Goal: Task Accomplishment & Management: Complete application form

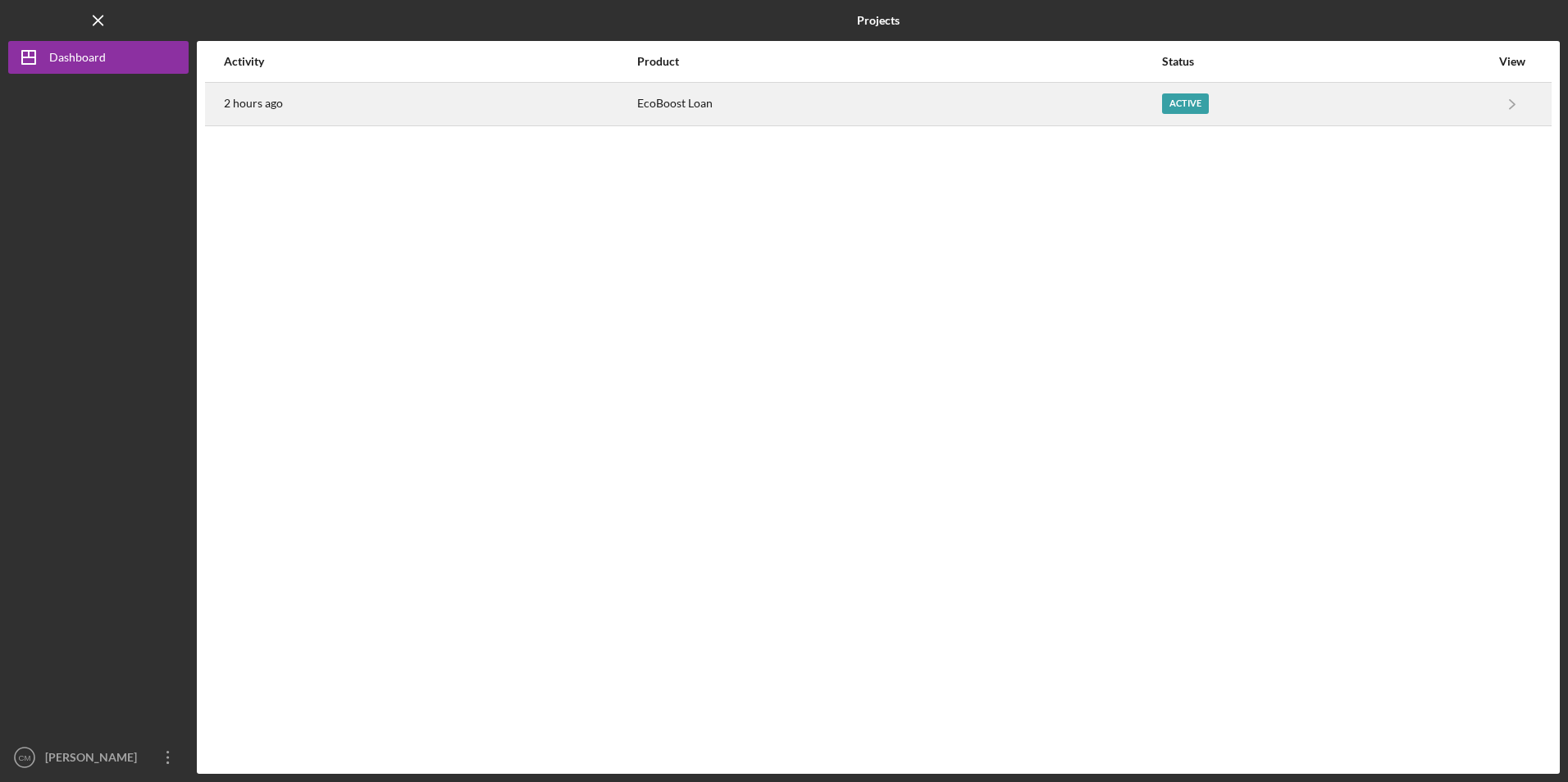
click at [651, 100] on div "EcoBoost Loan" at bounding box center [899, 104] width 523 height 41
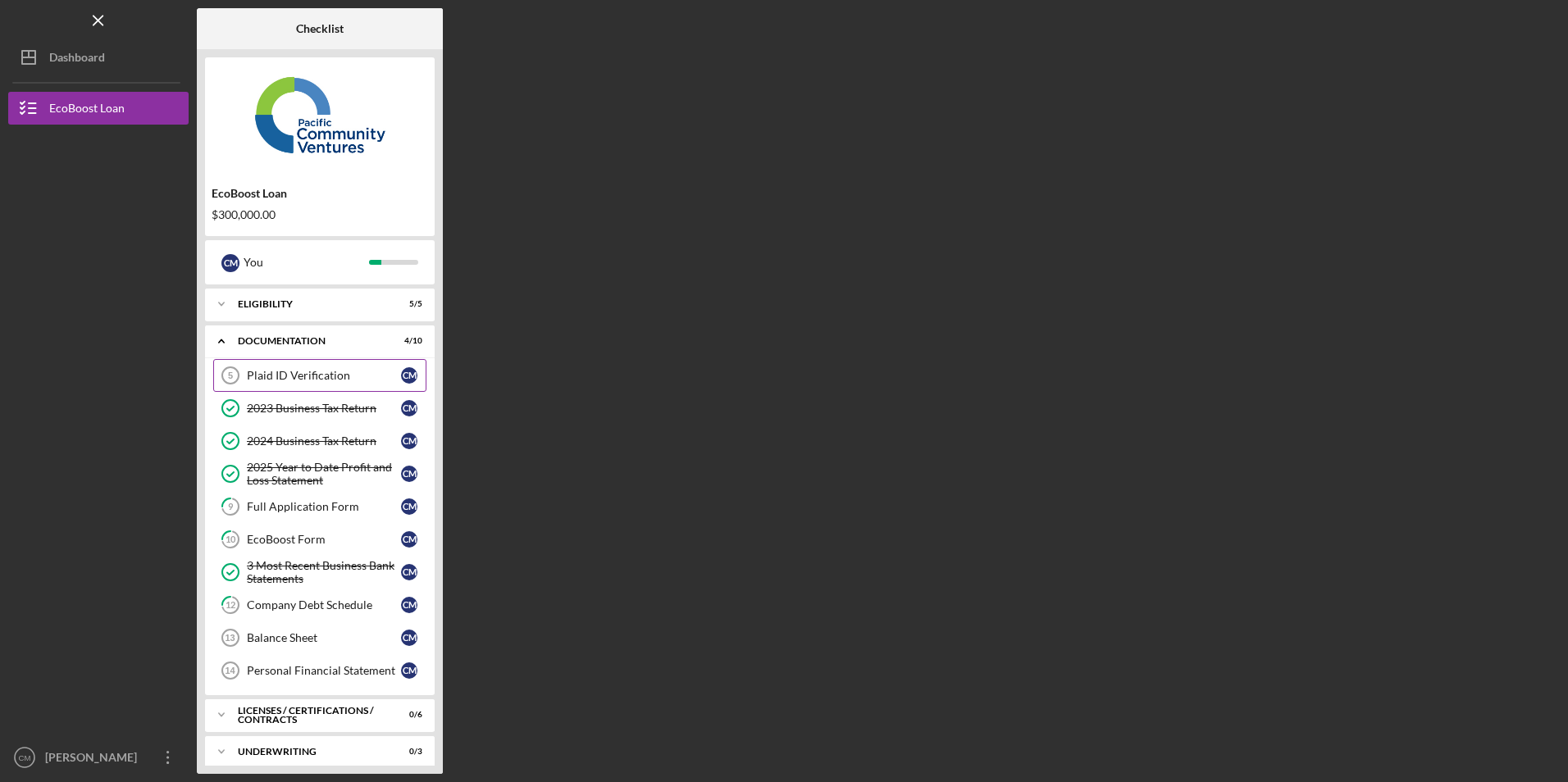
click at [275, 384] on link "Plaid ID Verification 5 Plaid ID Verification C M" at bounding box center [319, 376] width 213 height 33
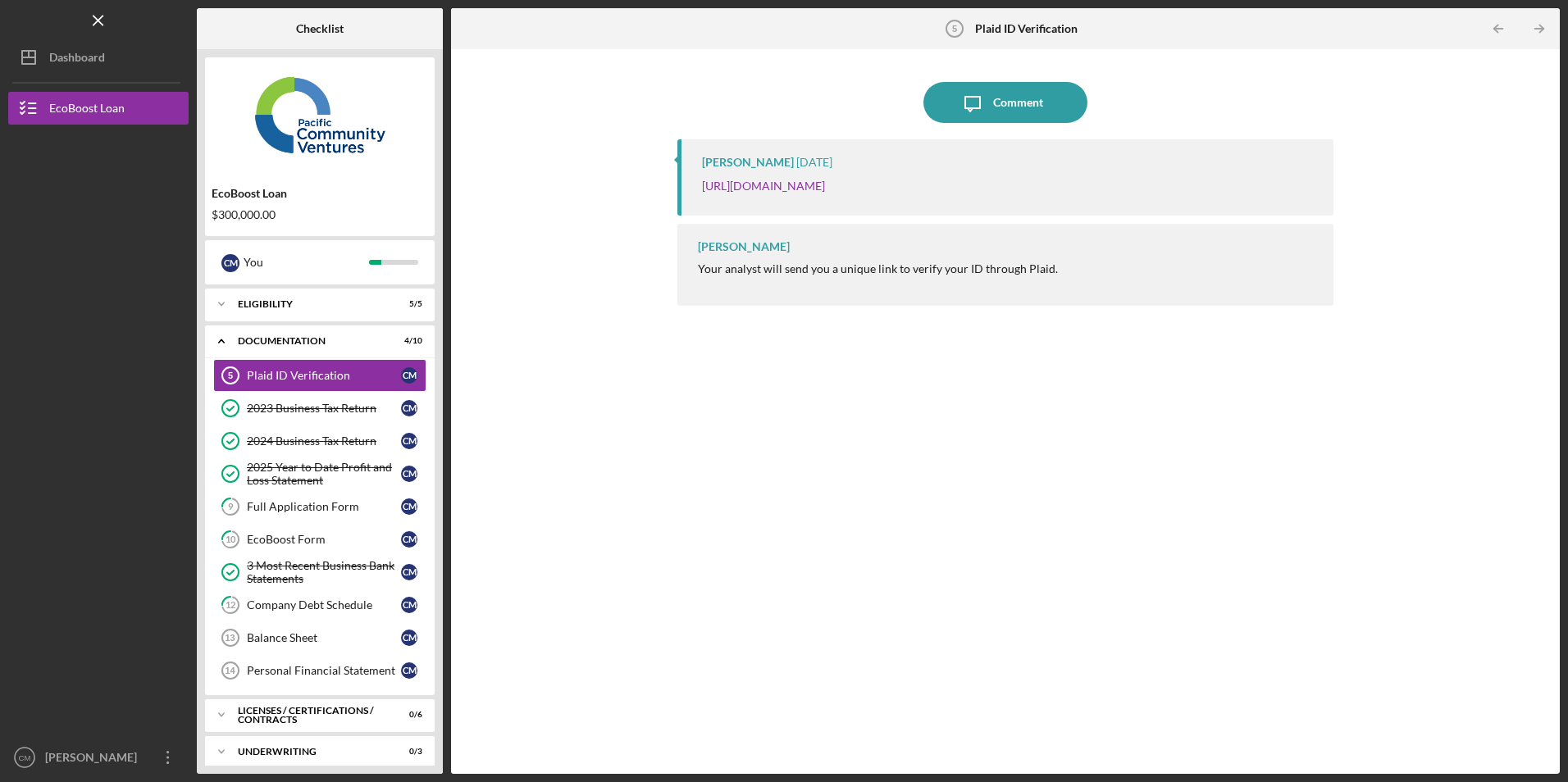
drag, startPoint x: 1226, startPoint y: 185, endPoint x: 698, endPoint y: 196, distance: 528.1
click at [698, 196] on div "[PERSON_NAME] [DATE] [URL][DOMAIN_NAME]" at bounding box center [1005, 176] width 655 height 76
copy link "[URL][DOMAIN_NAME]"
click at [284, 501] on div "Full Application Form" at bounding box center [324, 507] width 154 height 13
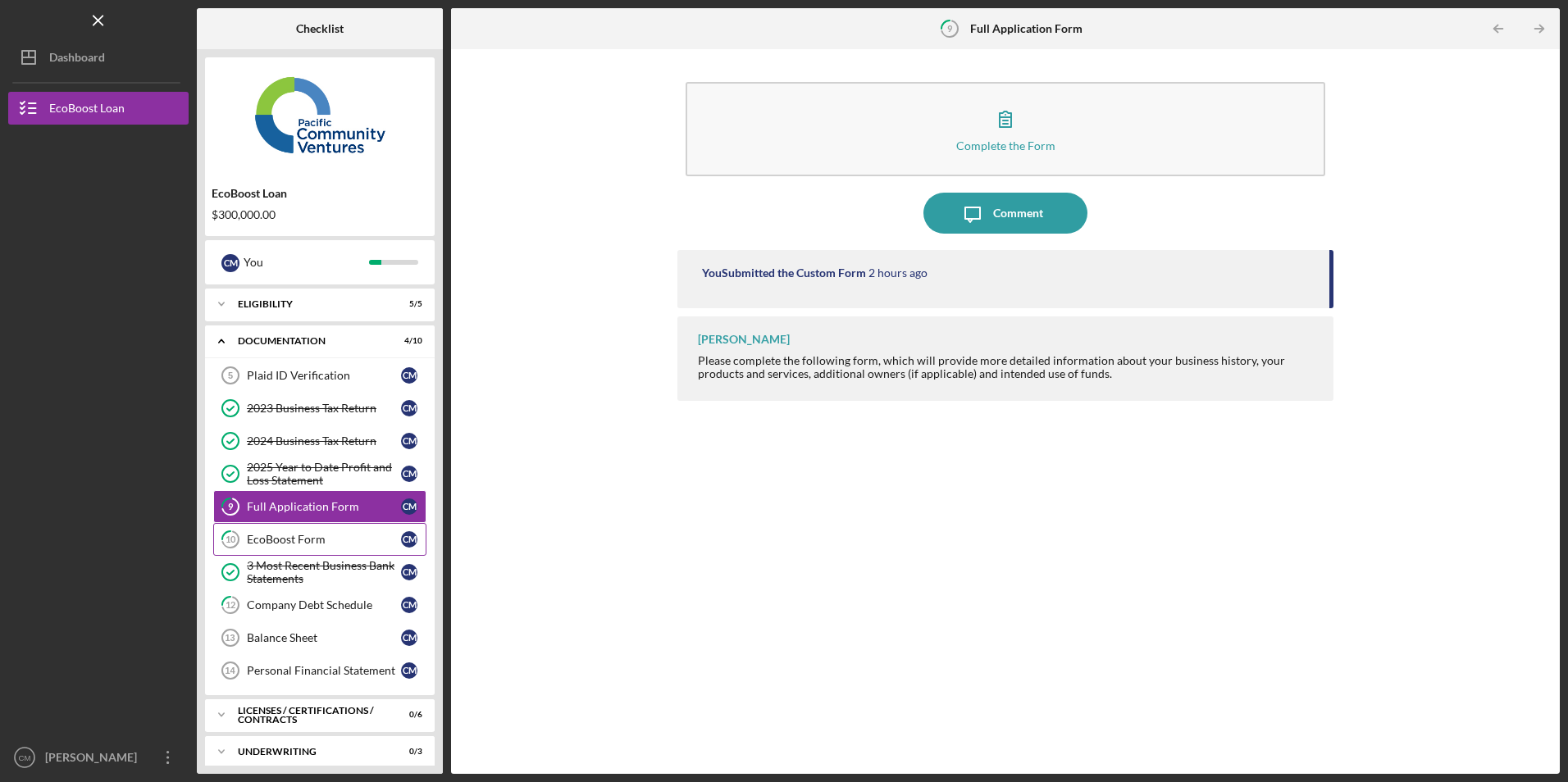
click at [270, 529] on link "10 EcoBoost Form C M" at bounding box center [319, 539] width 213 height 33
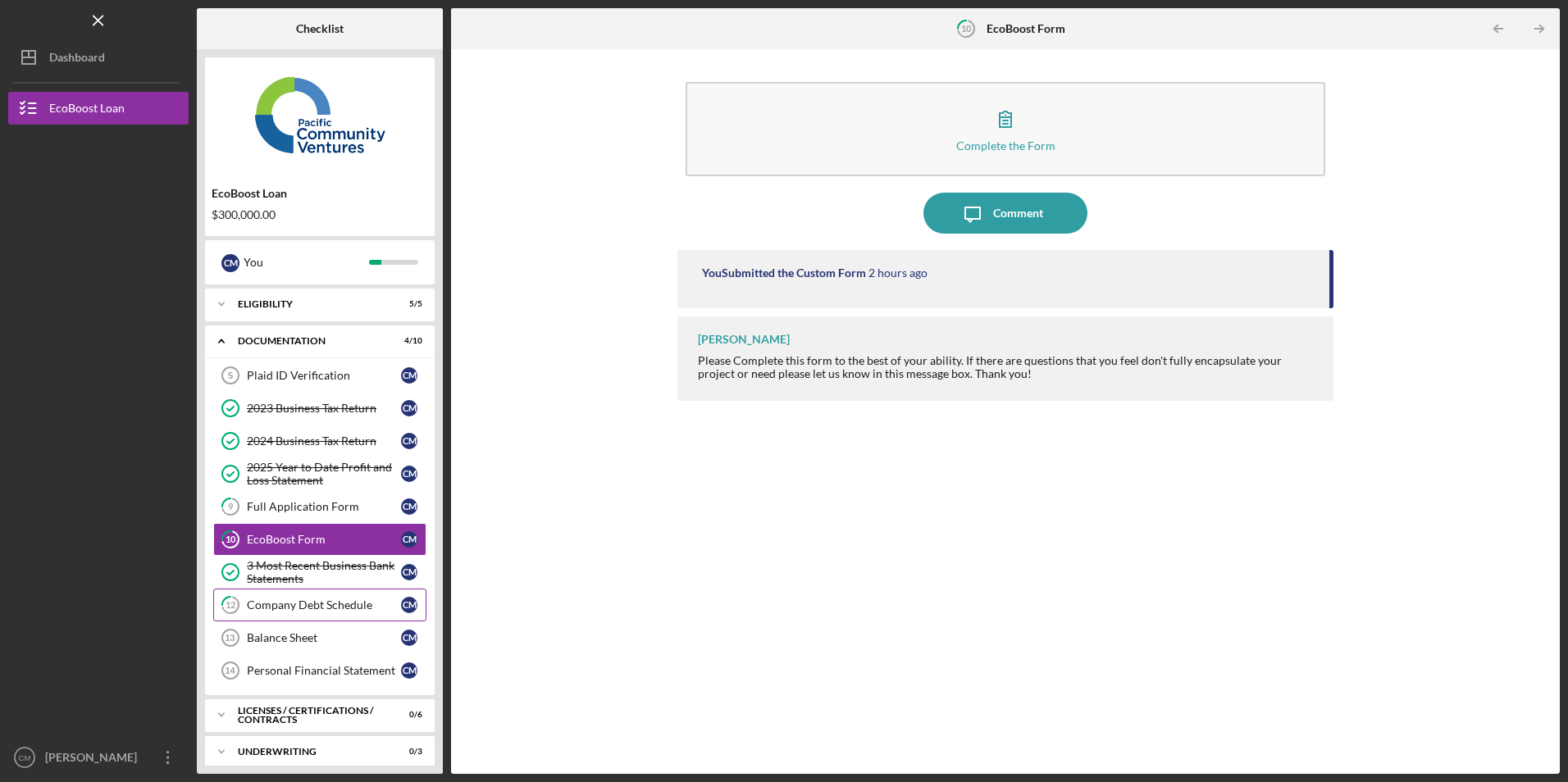
click at [281, 604] on div "Company Debt Schedule" at bounding box center [324, 606] width 154 height 13
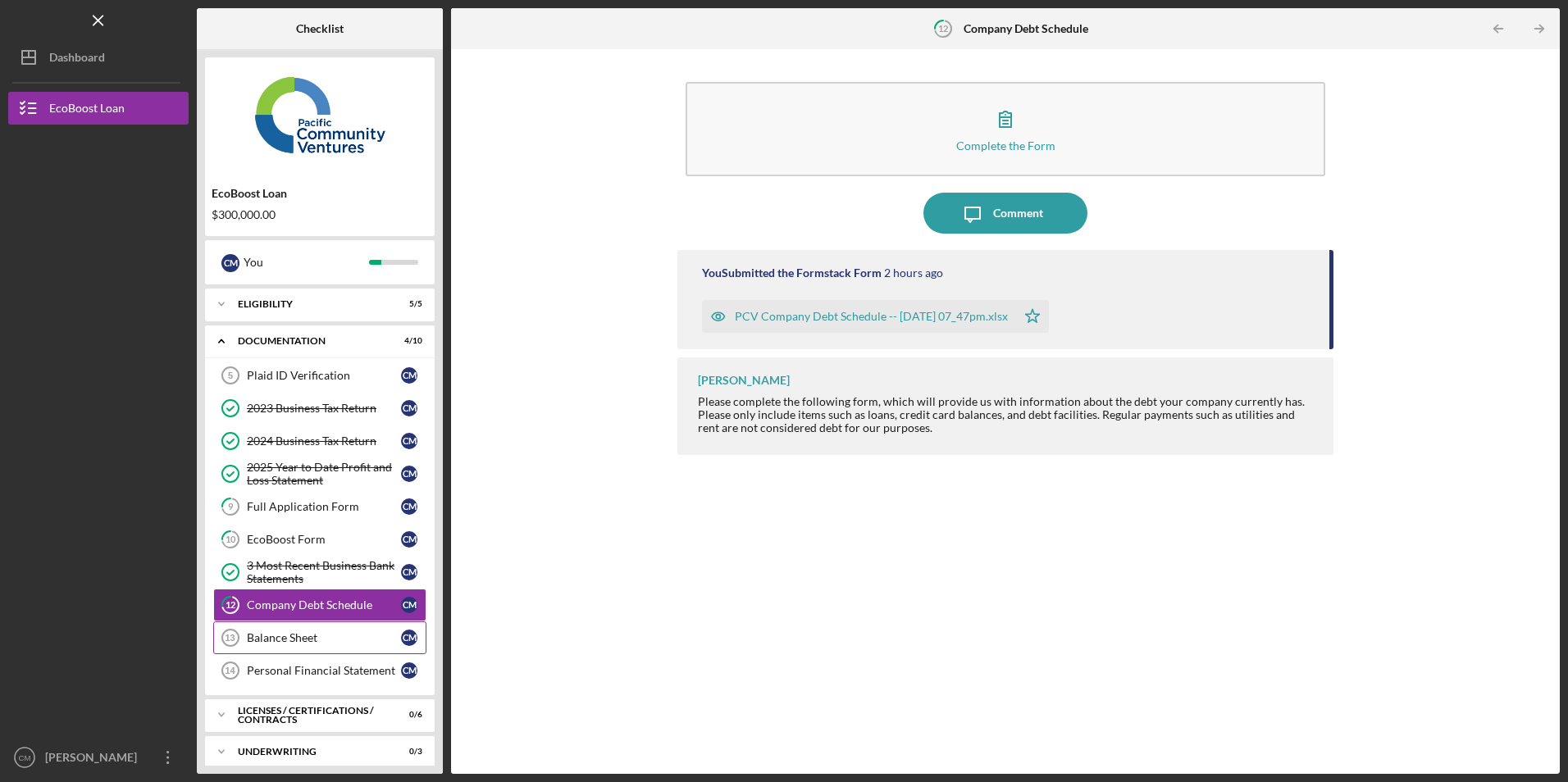
click at [284, 631] on link "Balance Sheet 13 Balance Sheet C M" at bounding box center [319, 637] width 213 height 33
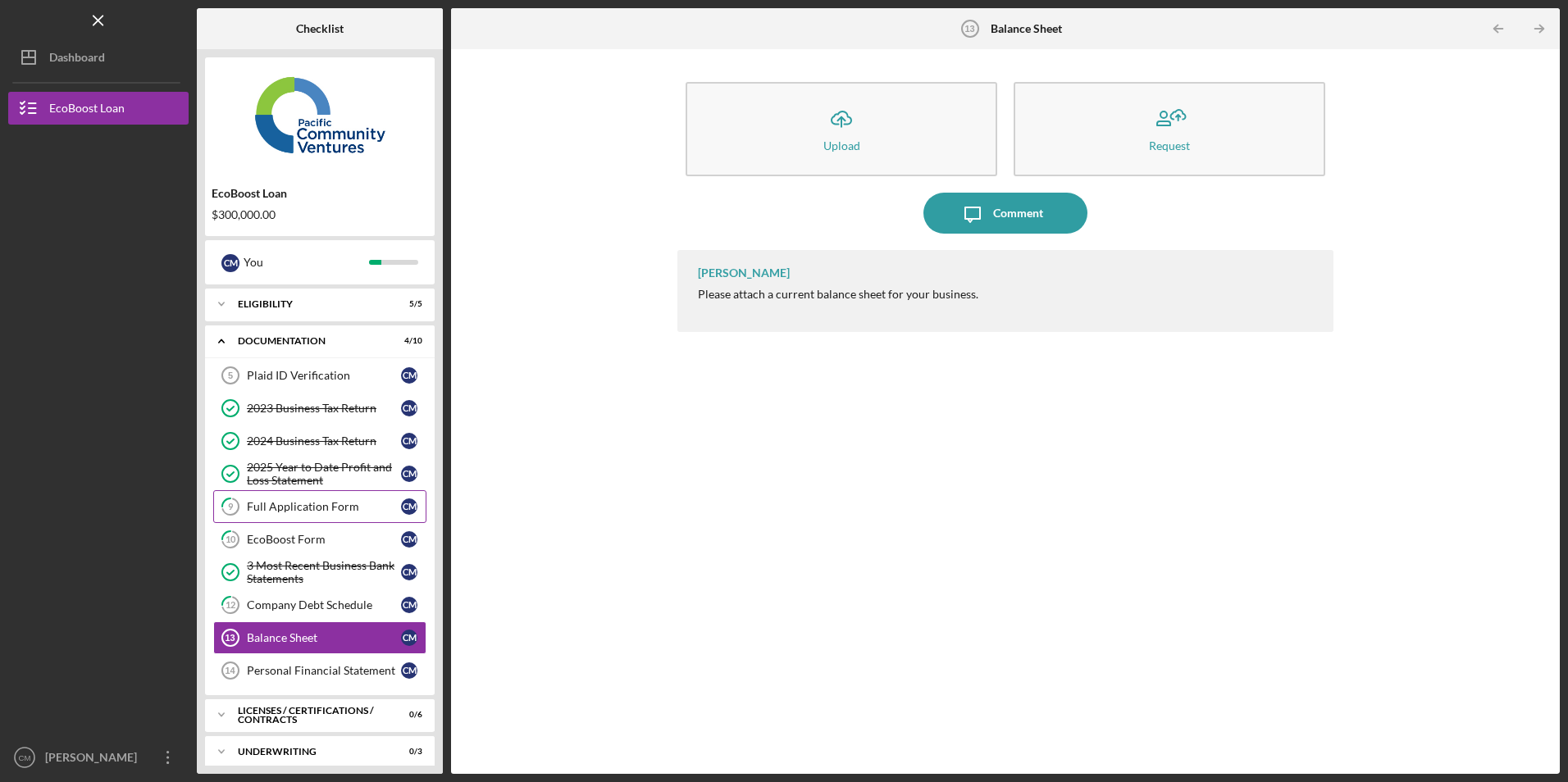
scroll to position [49, 0]
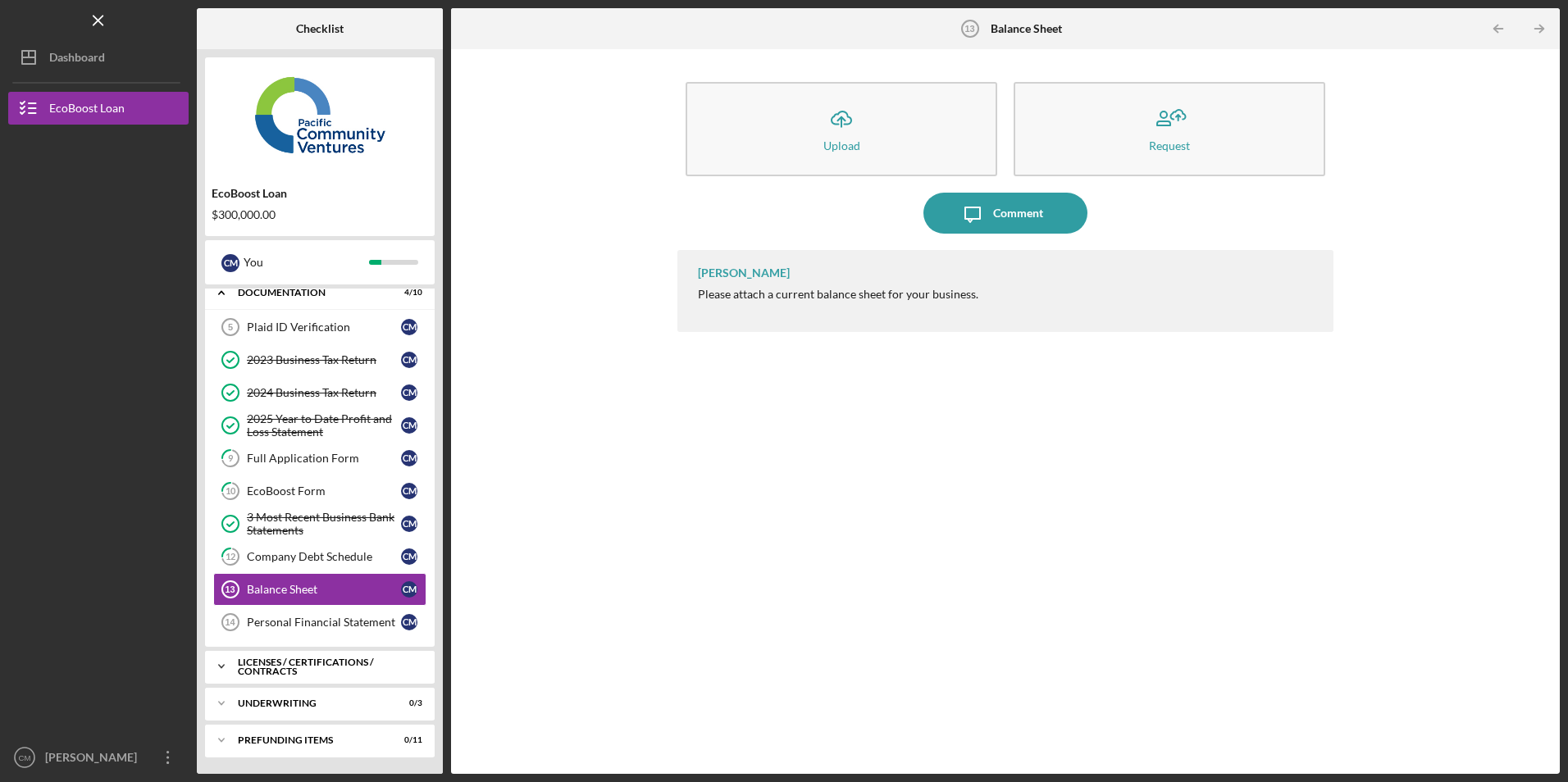
click at [297, 665] on div "Licenses / Certifications / Contracts" at bounding box center [326, 667] width 177 height 19
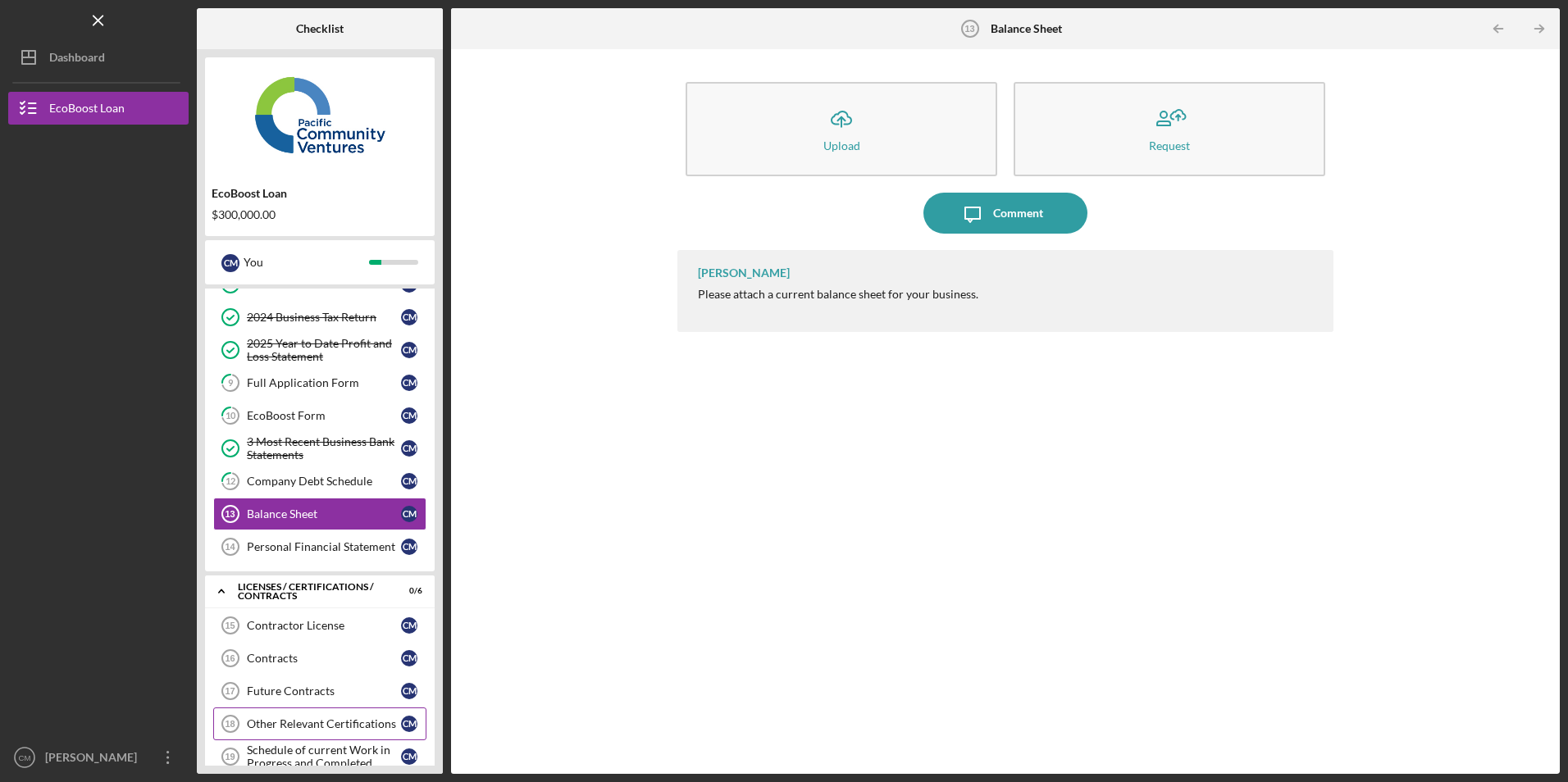
scroll to position [212, 0]
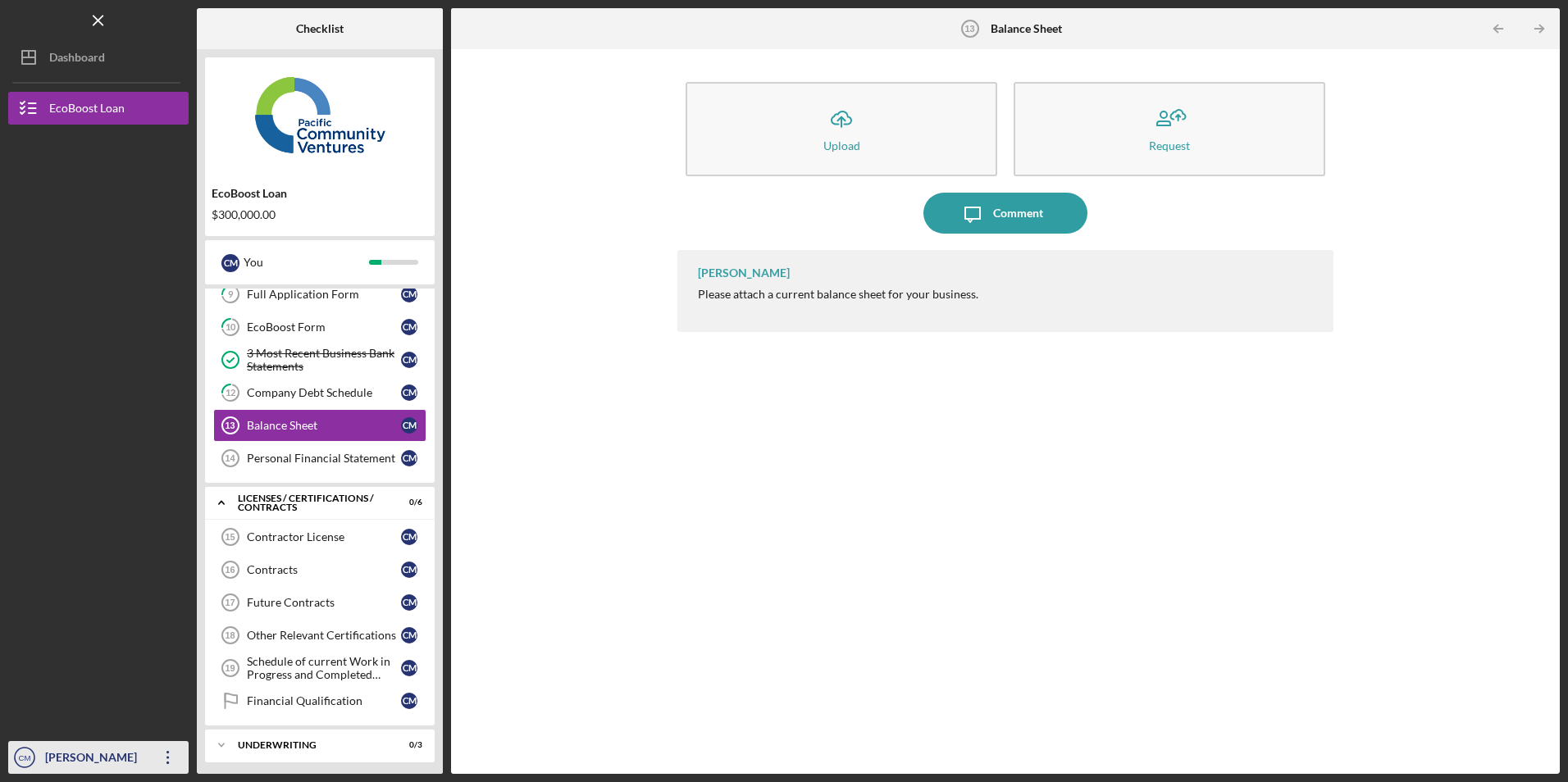
click at [173, 755] on icon "Icon/Overflow" at bounding box center [168, 758] width 41 height 41
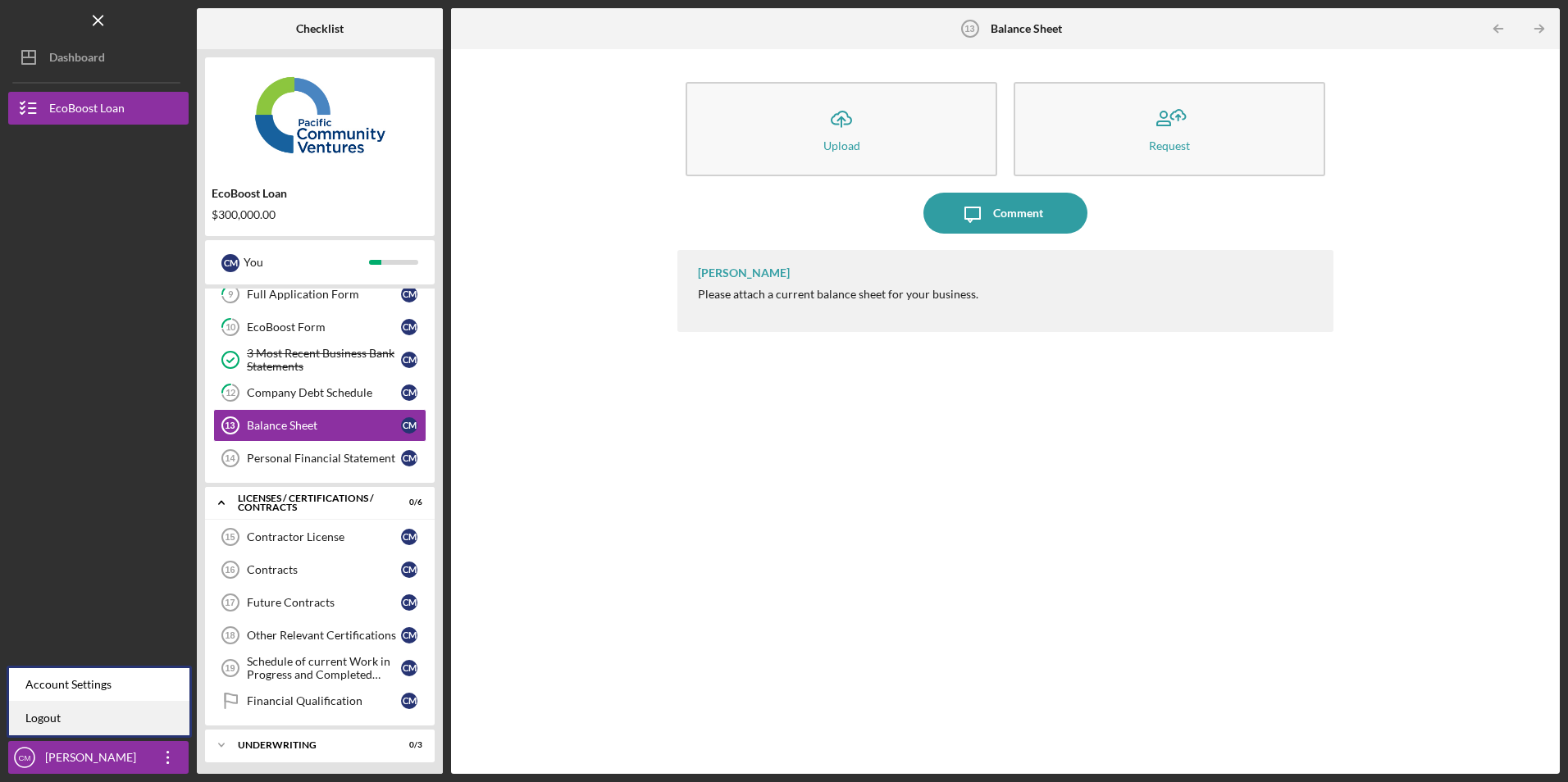
click at [149, 719] on link "Logout" at bounding box center [100, 719] width 180 height 34
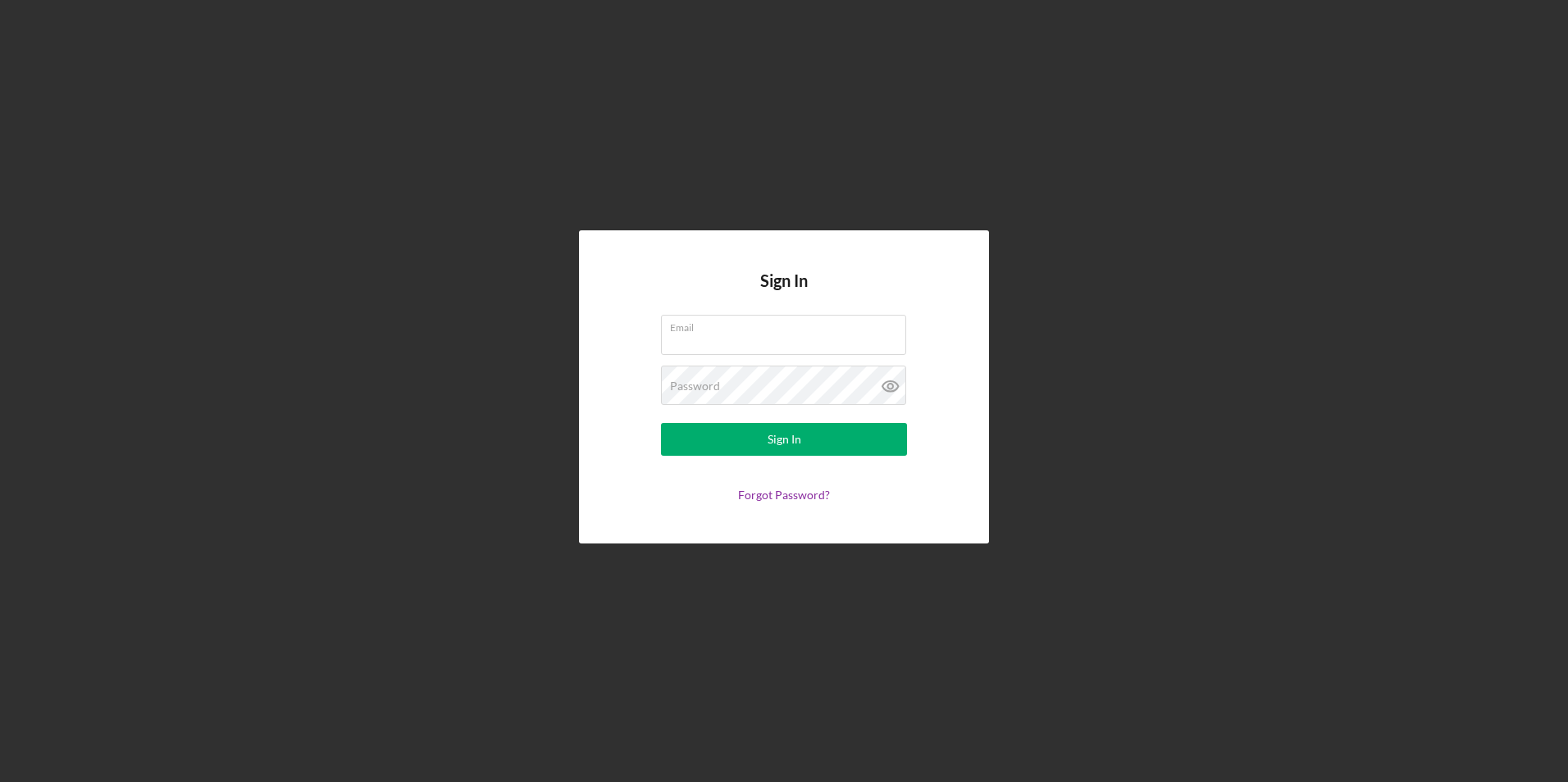
type input "[EMAIL_ADDRESS][DOMAIN_NAME]"
